Goal: Task Accomplishment & Management: Complete application form

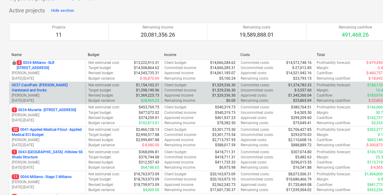
scroll to position [30, 0]
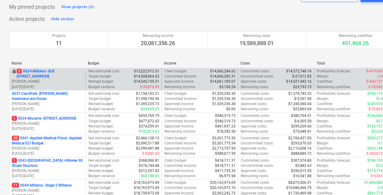
click at [42, 74] on p "3 0024-Millaroo - SLR 2 Millaroo Drive" at bounding box center [50, 74] width 67 height 10
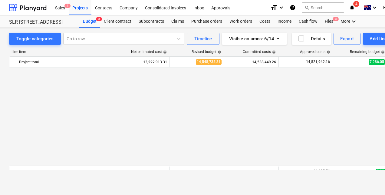
scroll to position [307, 0]
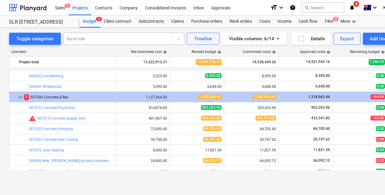
click at [91, 41] on div at bounding box center [118, 39] width 103 height 6
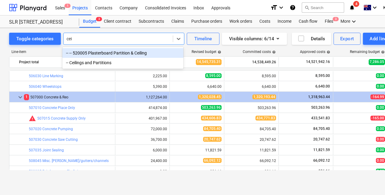
type input "ceil"
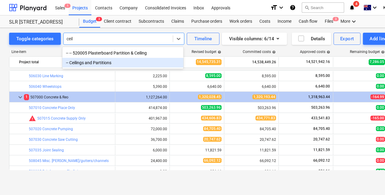
drag, startPoint x: 85, startPoint y: 59, endPoint x: 76, endPoint y: 84, distance: 27.4
click at [85, 59] on div "-- Ceilings and Partitions" at bounding box center [122, 63] width 121 height 10
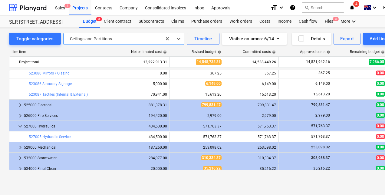
scroll to position [622, 0]
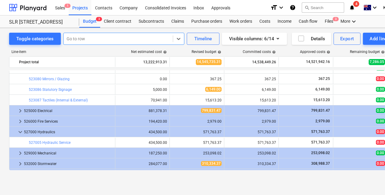
click at [109, 36] on div at bounding box center [118, 39] width 103 height 6
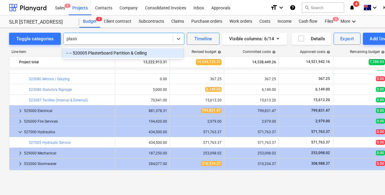
type input "plaster"
click at [106, 51] on div "-- -- 520005 Plasterboard Partition & Ceiling" at bounding box center [122, 53] width 121 height 10
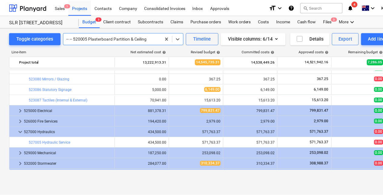
scroll to position [551, 0]
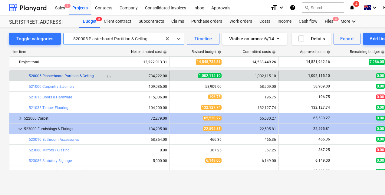
click at [67, 75] on link "520005 Plasterboard Partition & Ceiling" at bounding box center [61, 76] width 65 height 4
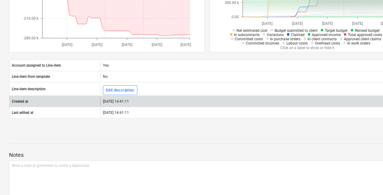
scroll to position [61, 0]
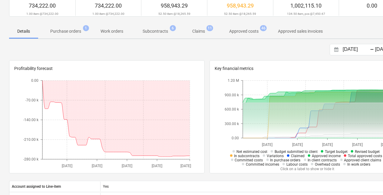
click at [159, 31] on p "Subcontracts" at bounding box center [155, 31] width 25 height 6
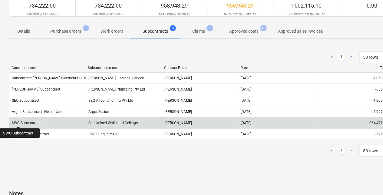
click at [18, 121] on div "SWC Subcontract" at bounding box center [26, 123] width 29 height 4
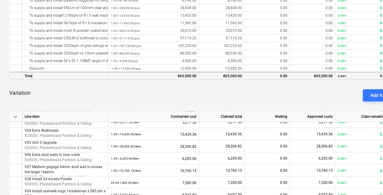
scroll to position [148, 0]
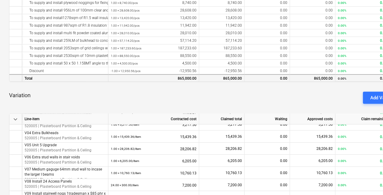
drag, startPoint x: 163, startPoint y: 84, endPoint x: 162, endPoint y: 77, distance: 7.7
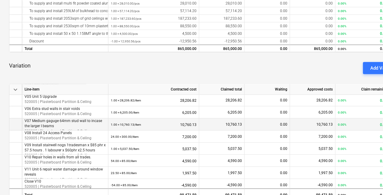
scroll to position [61, 0]
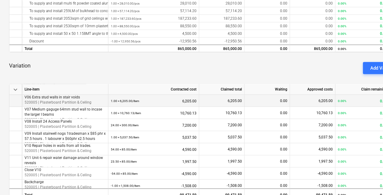
click at [61, 101] on p "520005 | Plasterboard Partition & Ceiling" at bounding box center [65, 102] width 81 height 5
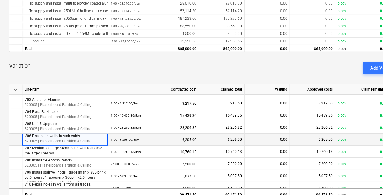
scroll to position [30, 0]
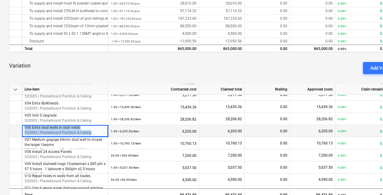
drag, startPoint x: 90, startPoint y: 131, endPoint x: 12, endPoint y: 127, distance: 78.5
click at [0, 0] on div "V06 Extra stud walls in stair voids 520005 | Plasterboard Partition & Ceiling 1…" at bounding box center [0, 0] width 0 height 0
click at [91, 130] on p "520005 | Plasterboard Partition & Ceiling" at bounding box center [65, 132] width 81 height 5
click at [90, 132] on p "520005 | Plasterboard Partition & Ceiling" at bounding box center [65, 132] width 81 height 5
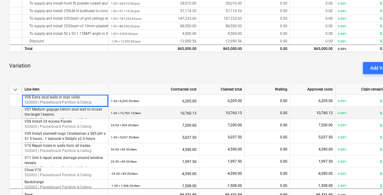
click at [81, 114] on p "V07 Medium gaguge 64mm stud wall to incase the larger I beams" at bounding box center [65, 112] width 81 height 10
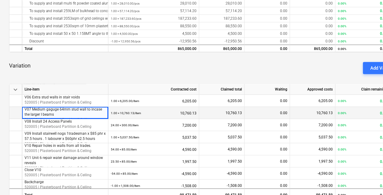
click at [94, 115] on p "V07 Medium gaguge 64mm stud wall to incase the larger I beams" at bounding box center [65, 112] width 81 height 10
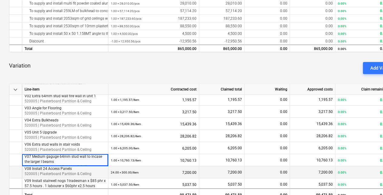
scroll to position [0, 0]
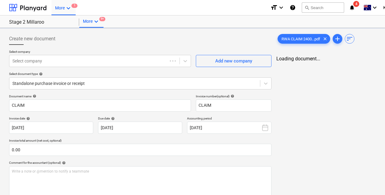
type input "CLAIM"
type input "26 Sep 2025"
type input "10 Oct 2025"
